Goal: Information Seeking & Learning: Learn about a topic

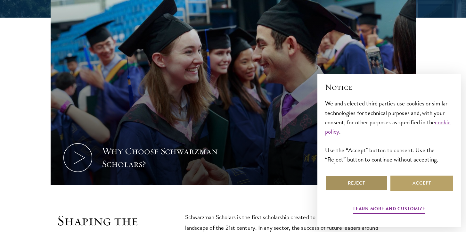
click at [361, 183] on button "Reject" at bounding box center [356, 182] width 63 height 15
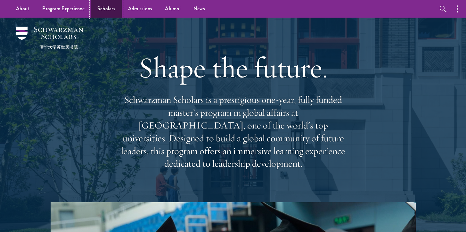
click at [102, 5] on link "Scholars" at bounding box center [106, 9] width 31 height 18
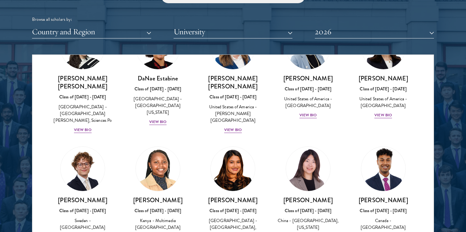
scroll to position [916, 0]
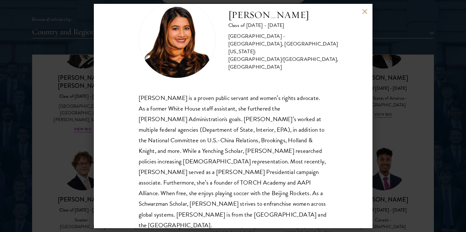
scroll to position [21, 0]
click at [365, 11] on button at bounding box center [364, 11] width 5 height 5
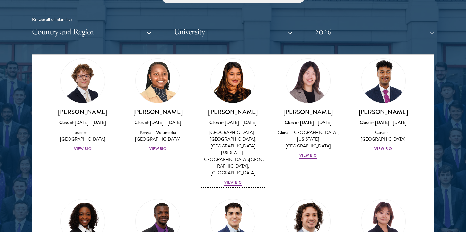
scroll to position [1003, 0]
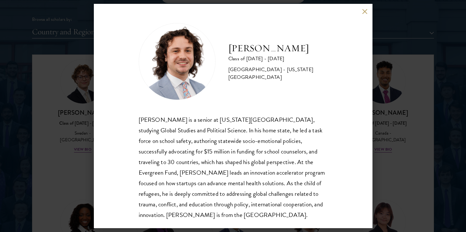
click at [364, 11] on button at bounding box center [364, 11] width 5 height 5
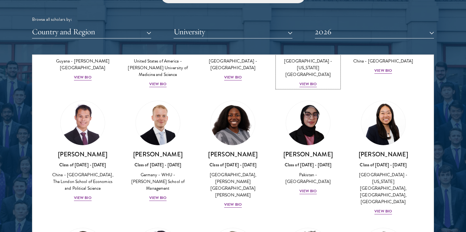
scroll to position [1215, 0]
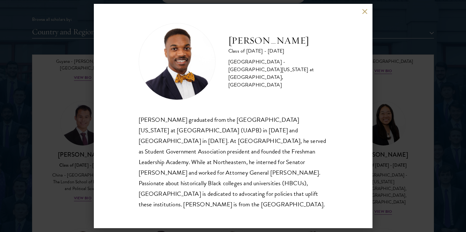
click at [364, 14] on button at bounding box center [364, 11] width 5 height 5
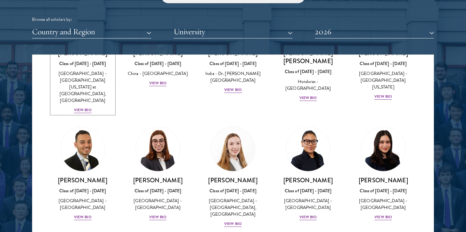
scroll to position [1444, 0]
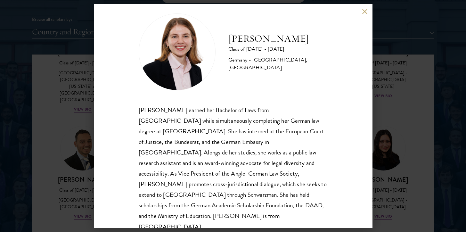
scroll to position [11, 0]
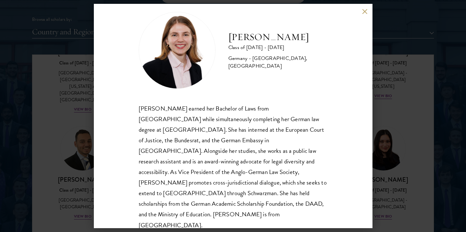
click at [362, 11] on button at bounding box center [364, 11] width 5 height 5
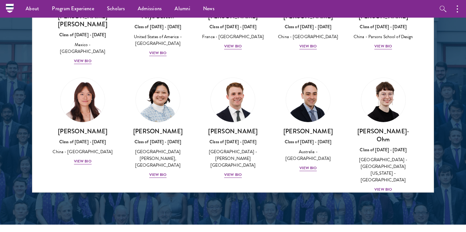
scroll to position [551, 0]
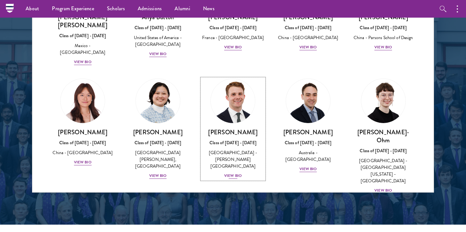
click at [239, 128] on h3 "[PERSON_NAME]" at bounding box center [233, 132] width 62 height 8
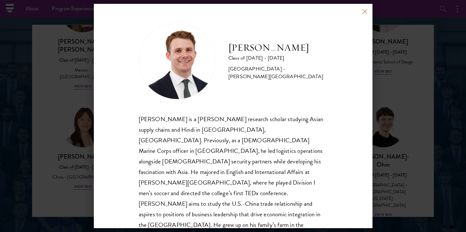
scroll to position [824, 0]
drag, startPoint x: 228, startPoint y: 52, endPoint x: 269, endPoint y: 49, distance: 41.7
click at [269, 49] on div "Chandler Compton Class of 2025 - 2026 United States of America - Wofford College" at bounding box center [233, 60] width 189 height 77
drag, startPoint x: 315, startPoint y: 52, endPoint x: 251, endPoint y: 44, distance: 64.9
click at [251, 44] on div "Chandler Compton Class of 2025 - 2026 United States of America - Wofford College" at bounding box center [233, 60] width 189 height 77
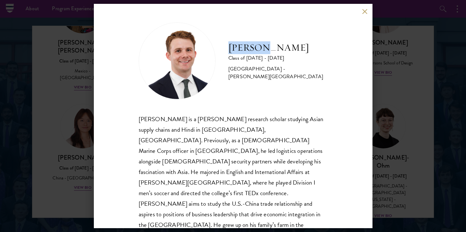
copy h2 "[PERSON_NAME]"
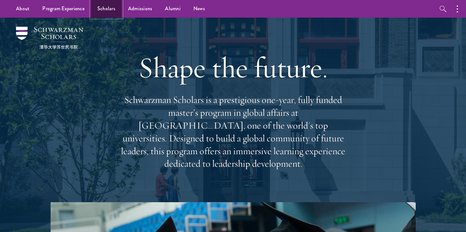
click at [103, 5] on link "Scholars" at bounding box center [106, 9] width 31 height 18
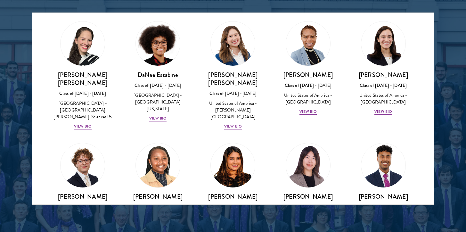
scroll to position [876, 0]
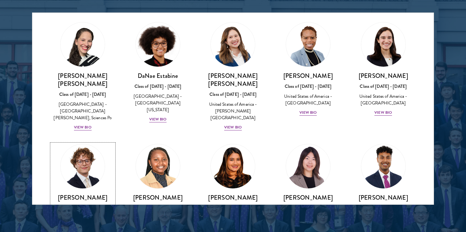
click at [82, 142] on img at bounding box center [82, 166] width 49 height 49
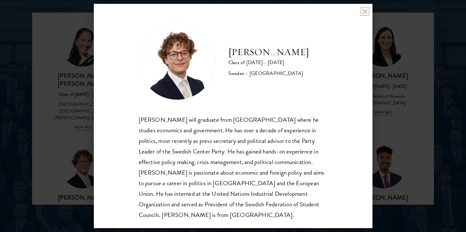
click at [365, 11] on button at bounding box center [364, 11] width 5 height 5
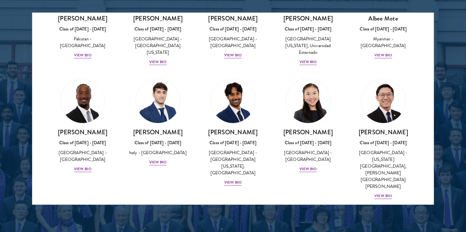
scroll to position [2266, 0]
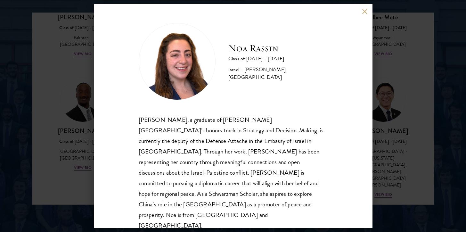
scroll to position [855, 0]
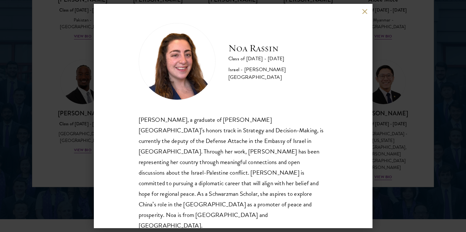
click at [363, 14] on button at bounding box center [364, 11] width 5 height 5
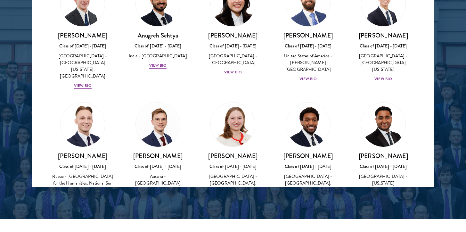
scroll to position [2692, 0]
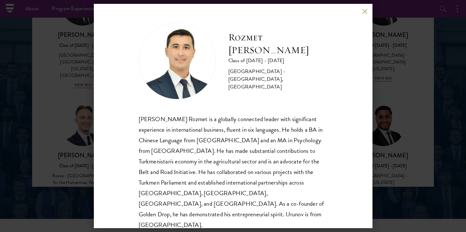
scroll to position [852, 0]
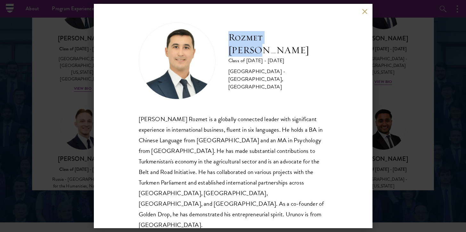
drag, startPoint x: 230, startPoint y: 47, endPoint x: 299, endPoint y: 48, distance: 69.5
click at [299, 48] on h2 "Rozmet [PERSON_NAME]" at bounding box center [277, 44] width 99 height 26
copy h2 "Rozmet [PERSON_NAME]"
click at [366, 11] on button at bounding box center [364, 11] width 5 height 5
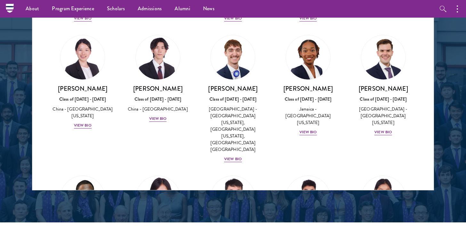
scroll to position [3118, 0]
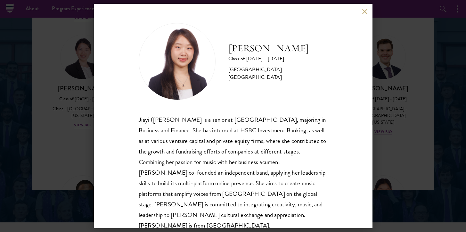
scroll to position [11, 0]
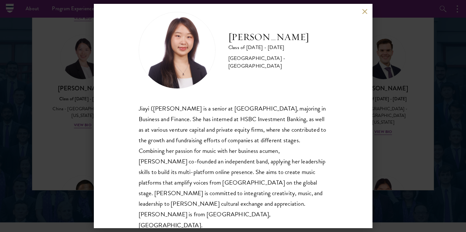
click at [365, 11] on button at bounding box center [364, 11] width 5 height 5
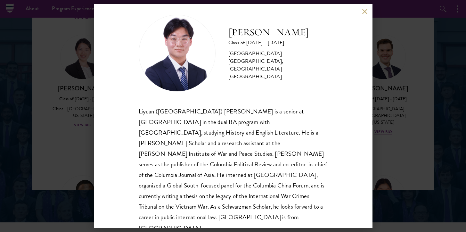
scroll to position [9, 0]
click at [365, 13] on button at bounding box center [364, 11] width 5 height 5
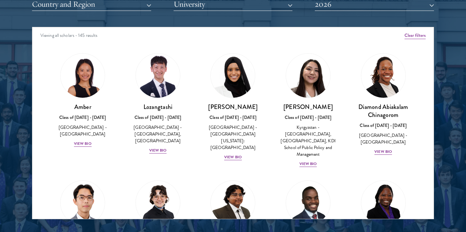
scroll to position [883, 0]
